Goal: Task Accomplishment & Management: Manage account settings

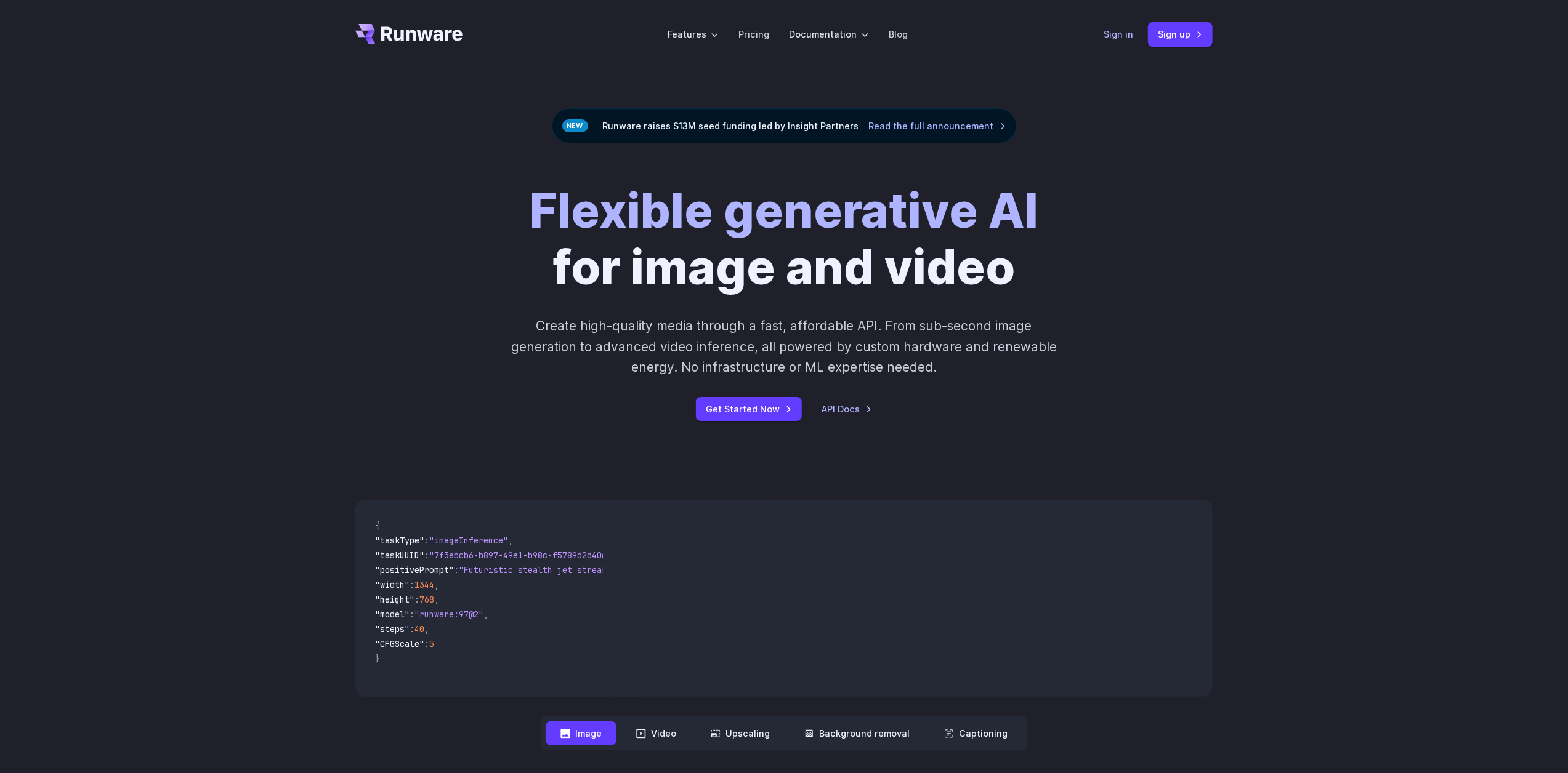
click at [1124, 36] on link "Sign in" at bounding box center [1118, 34] width 30 height 14
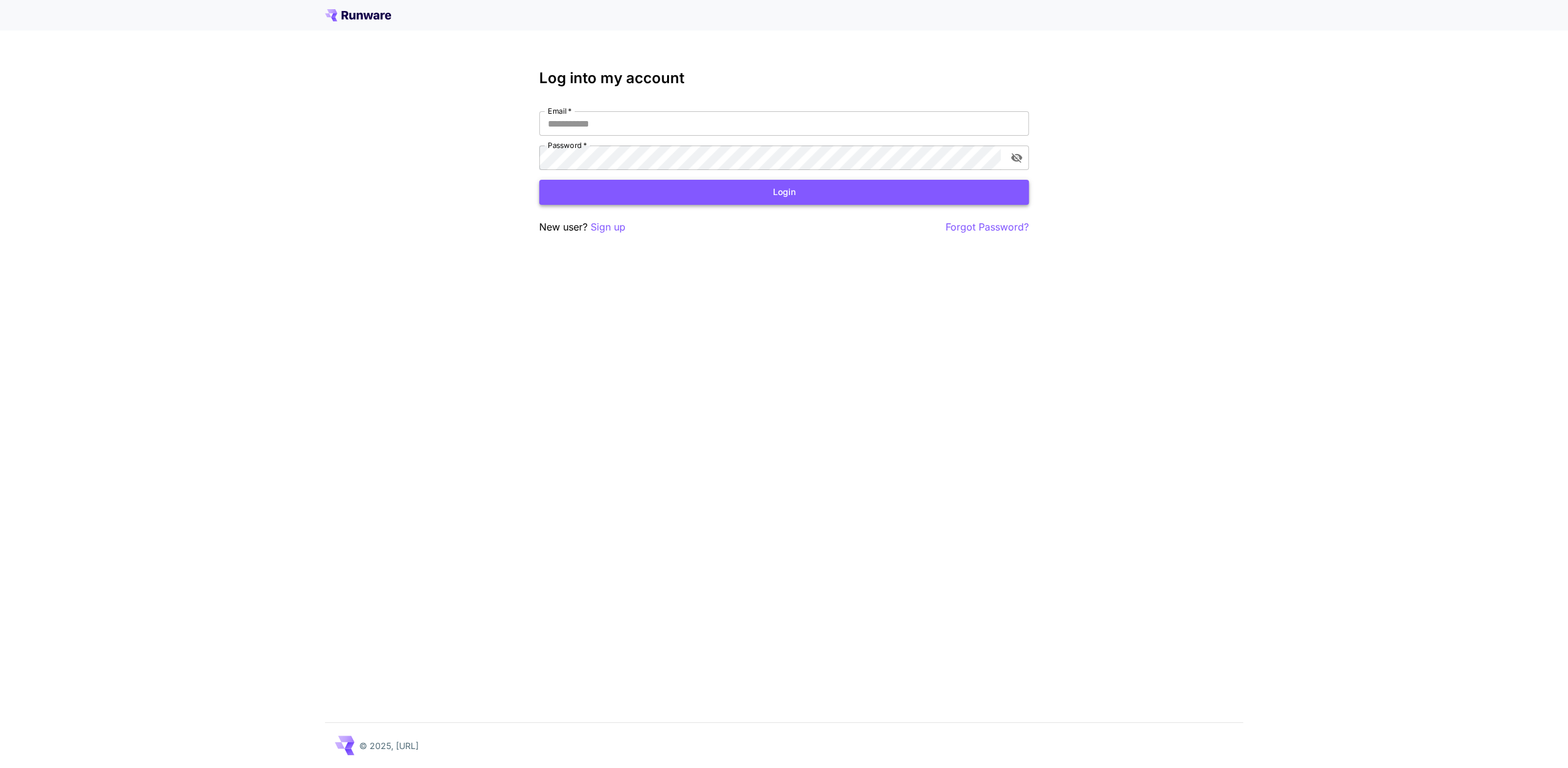
type input "**********"
click at [852, 188] on button "Login" at bounding box center [784, 192] width 489 height 25
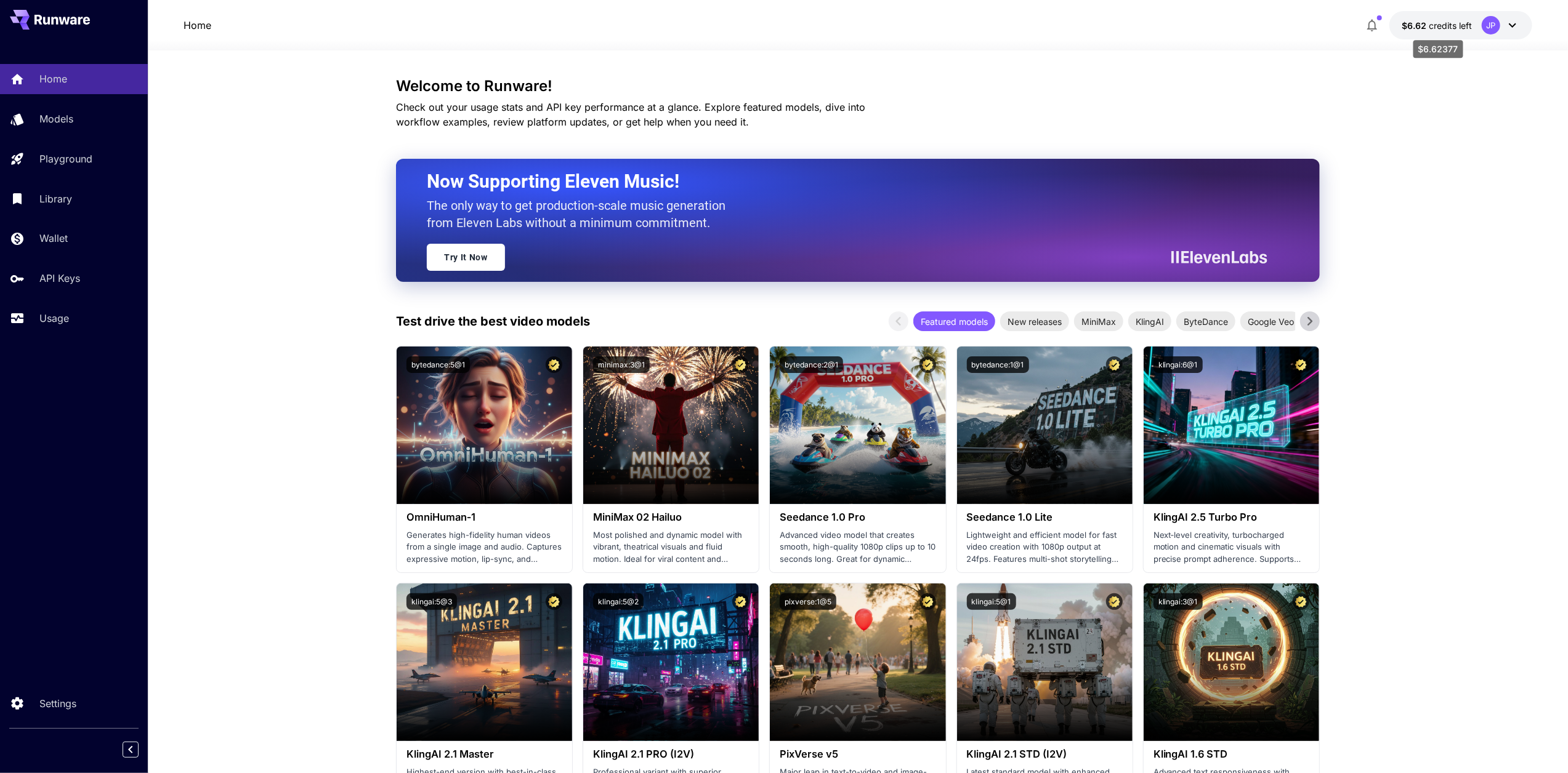
click at [1443, 24] on span "credits left" at bounding box center [1450, 25] width 43 height 10
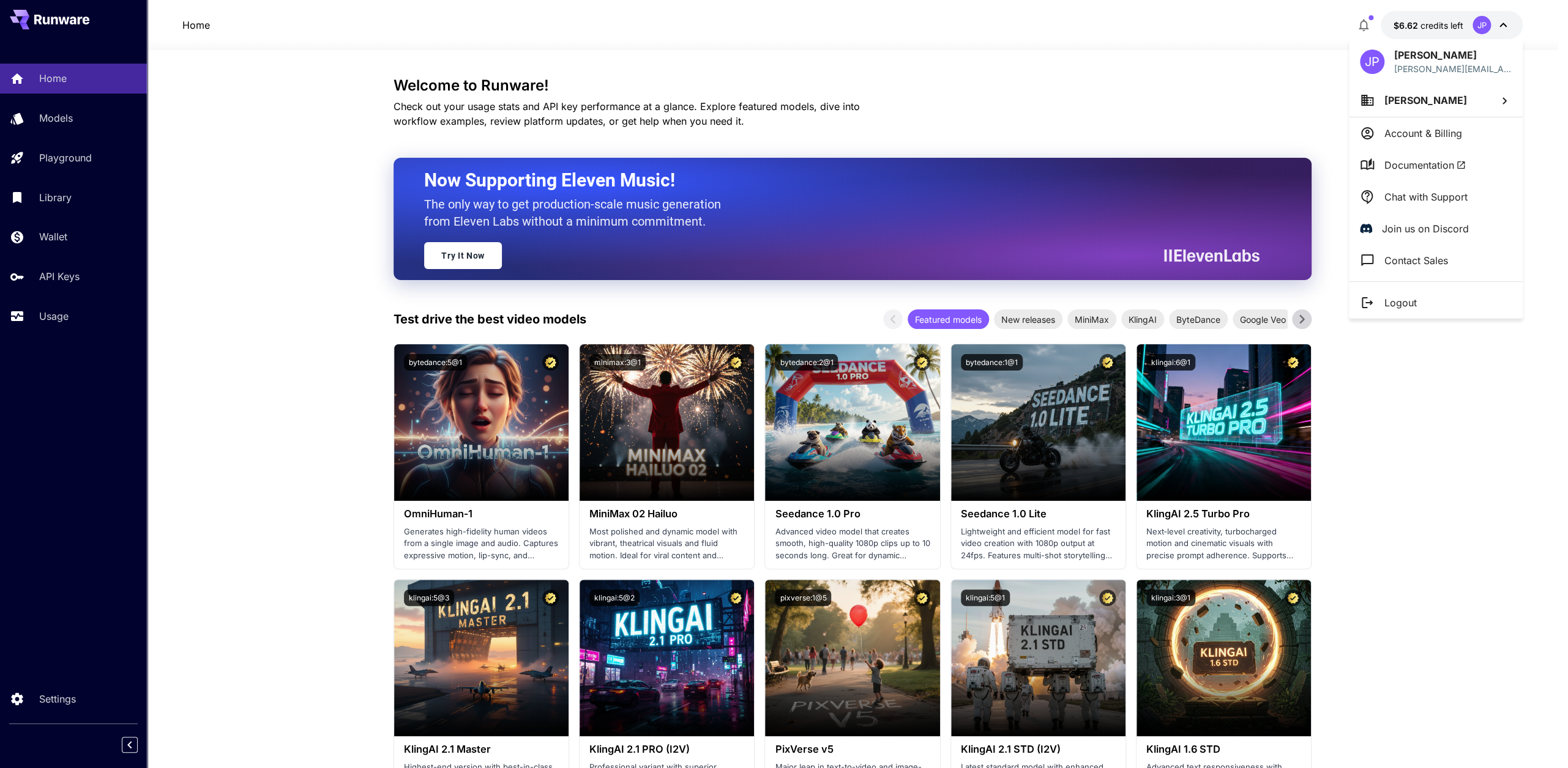
click at [1433, 138] on p "Account & Billing" at bounding box center [1423, 133] width 77 height 14
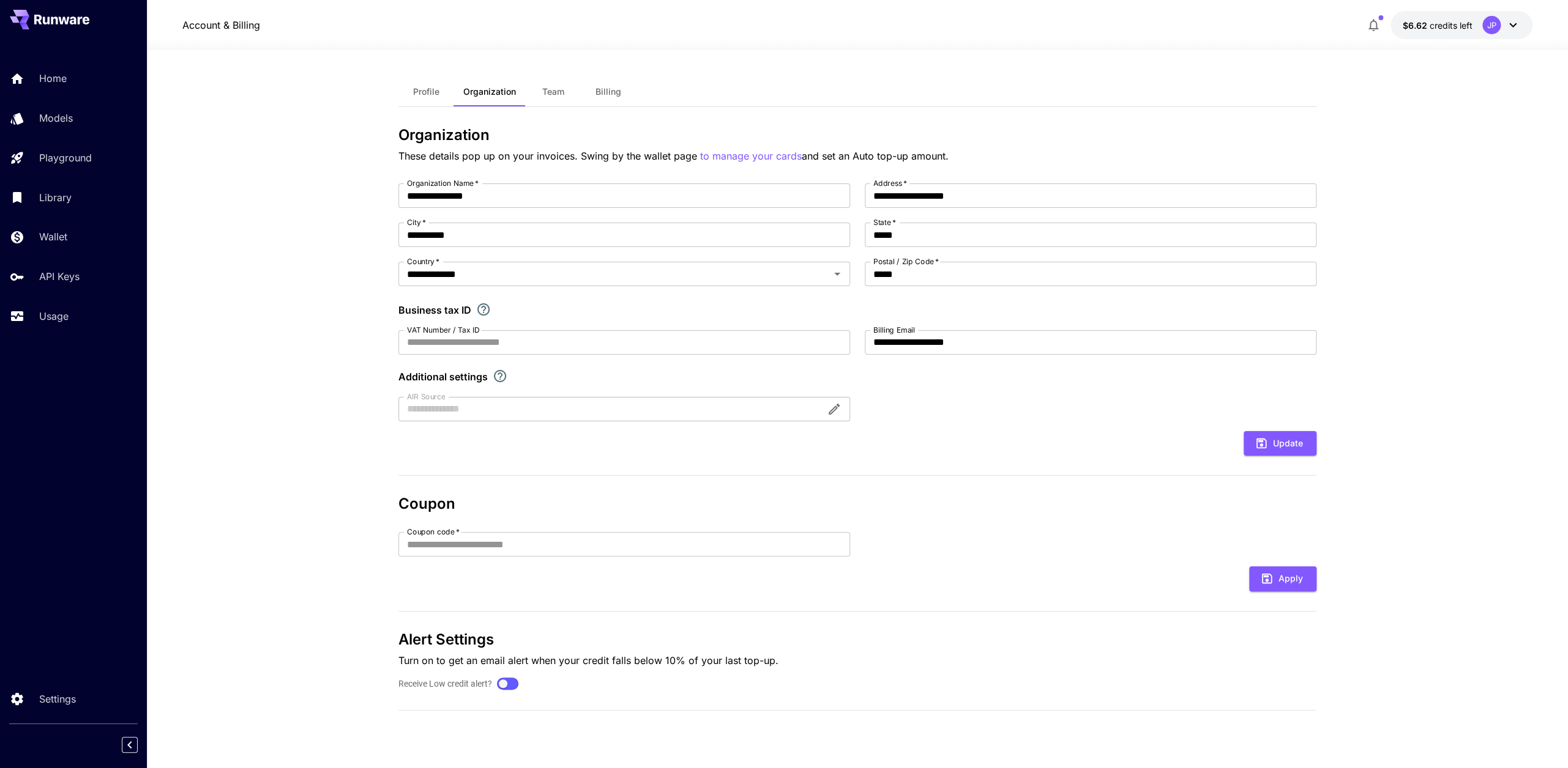
click at [593, 87] on button "Billing" at bounding box center [608, 92] width 55 height 29
